Goal: Information Seeking & Learning: Learn about a topic

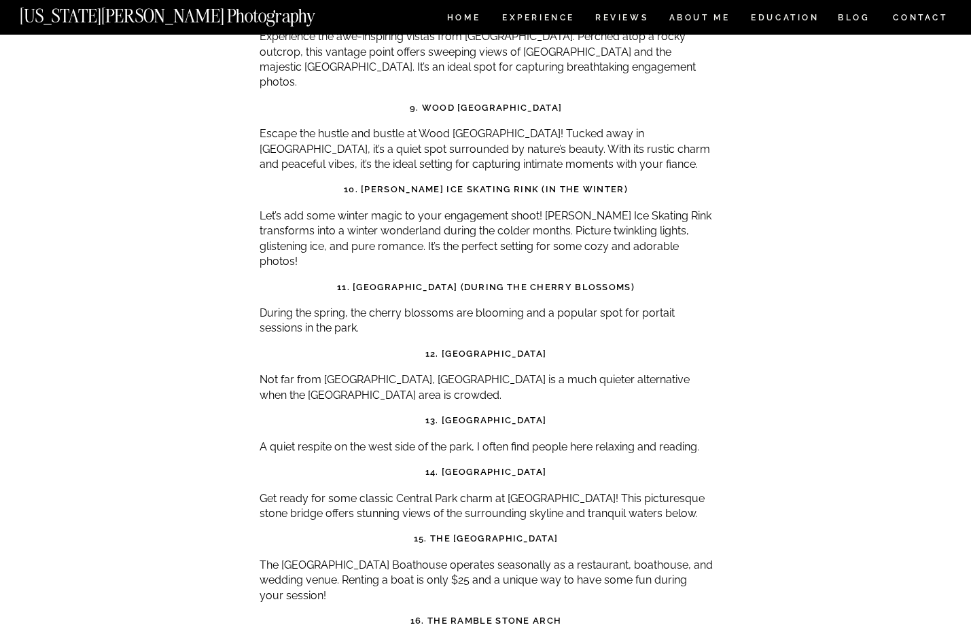
scroll to position [5095, 0]
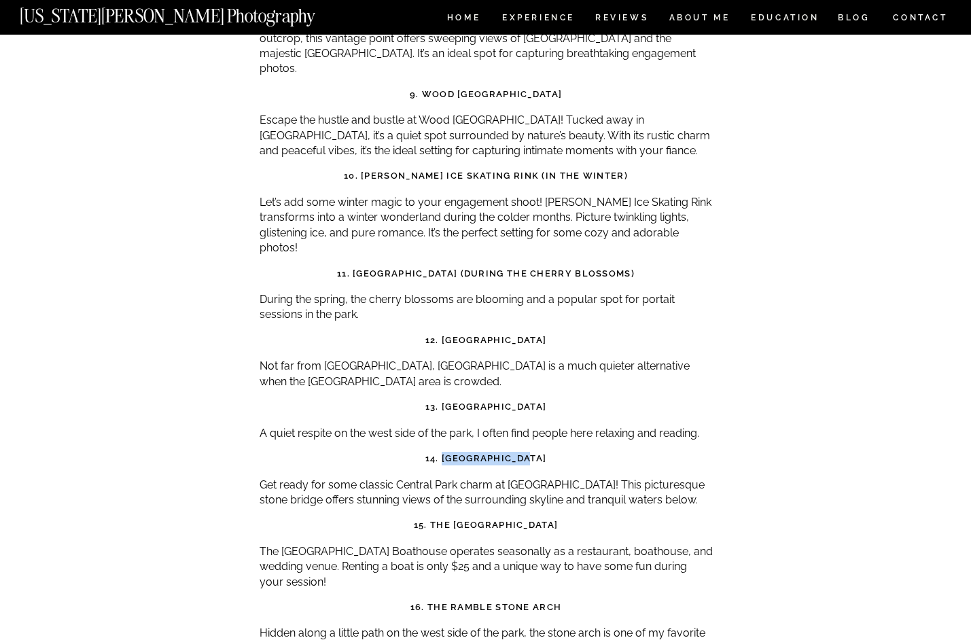
drag, startPoint x: 451, startPoint y: 385, endPoint x: 537, endPoint y: 387, distance: 86.3
click at [537, 453] on strong "14. [GEOGRAPHIC_DATA]" at bounding box center [485, 458] width 121 height 10
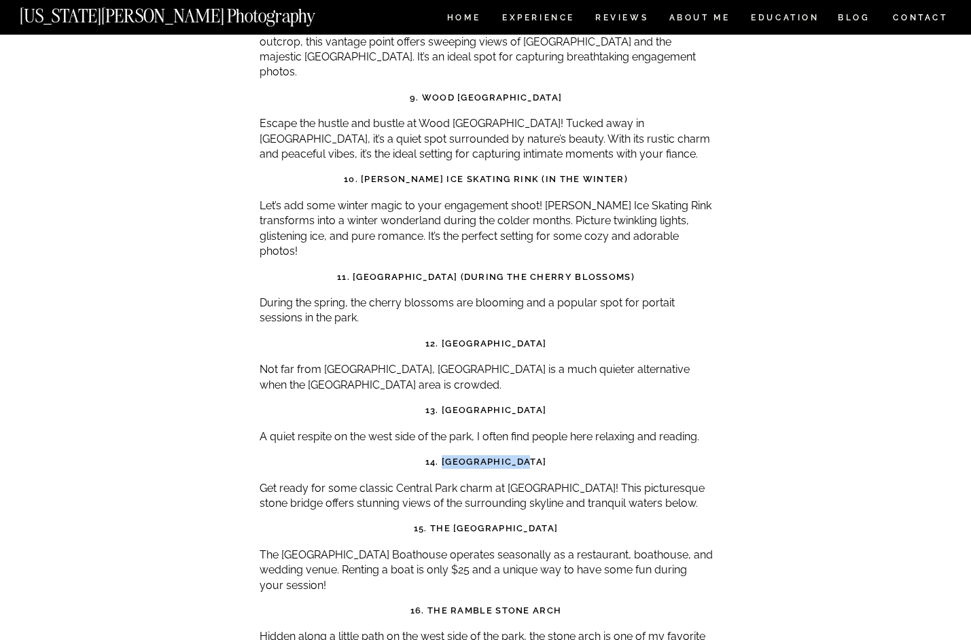
scroll to position [5093, 0]
copy strong "[GEOGRAPHIC_DATA]"
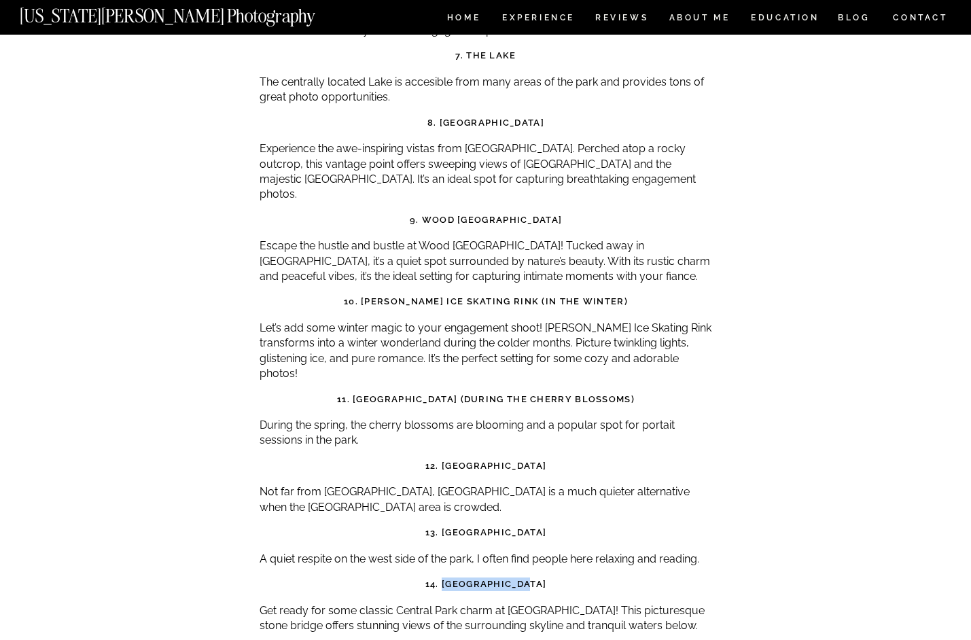
scroll to position [4948, 0]
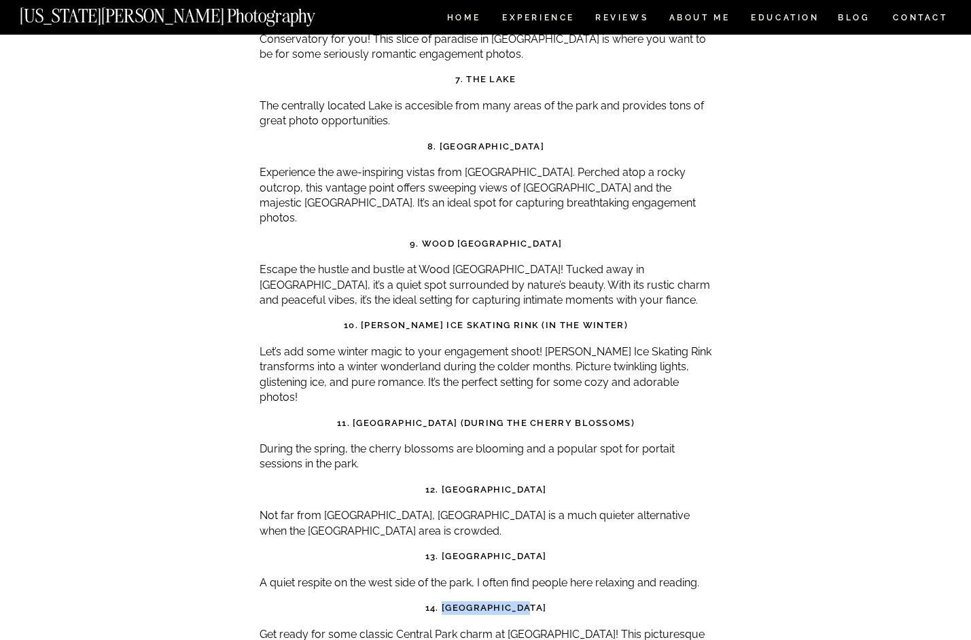
drag, startPoint x: 589, startPoint y: 86, endPoint x: 424, endPoint y: 90, distance: 165.2
click at [424, 140] on h3 "8. [GEOGRAPHIC_DATA]" at bounding box center [486, 147] width 453 height 14
copy strong "San Remo Lookout Point"
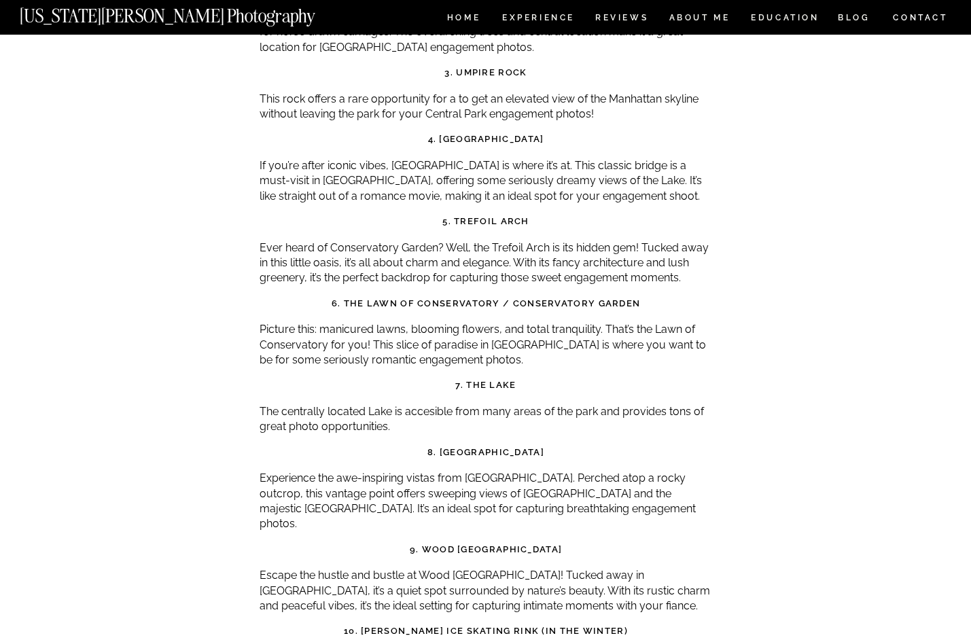
scroll to position [4641, 0]
drag, startPoint x: 533, startPoint y: 161, endPoint x: 559, endPoint y: 107, distance: 59.6
click at [454, 215] on h3 "5. Trefoil Arch" at bounding box center [486, 222] width 453 height 14
copy strong "Trefoil Arch"
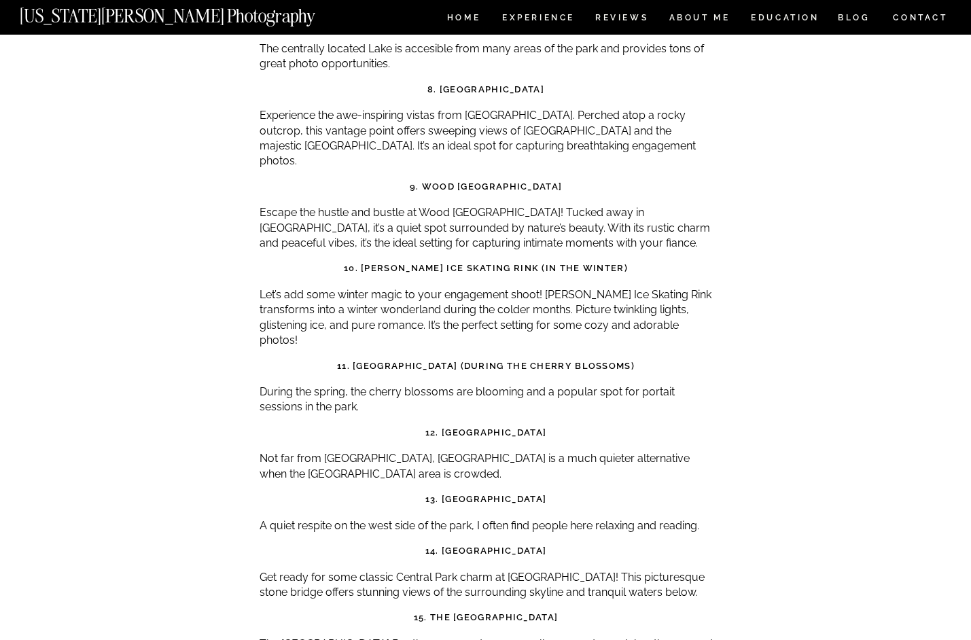
scroll to position [5006, 0]
drag, startPoint x: 527, startPoint y: 421, endPoint x: 613, endPoint y: 228, distance: 212.1
click at [437, 491] on h3 "13. [GEOGRAPHIC_DATA]" at bounding box center [486, 498] width 453 height 14
copy strong "Shakespeare Garden"
